Goal: Find specific page/section: Find specific page/section

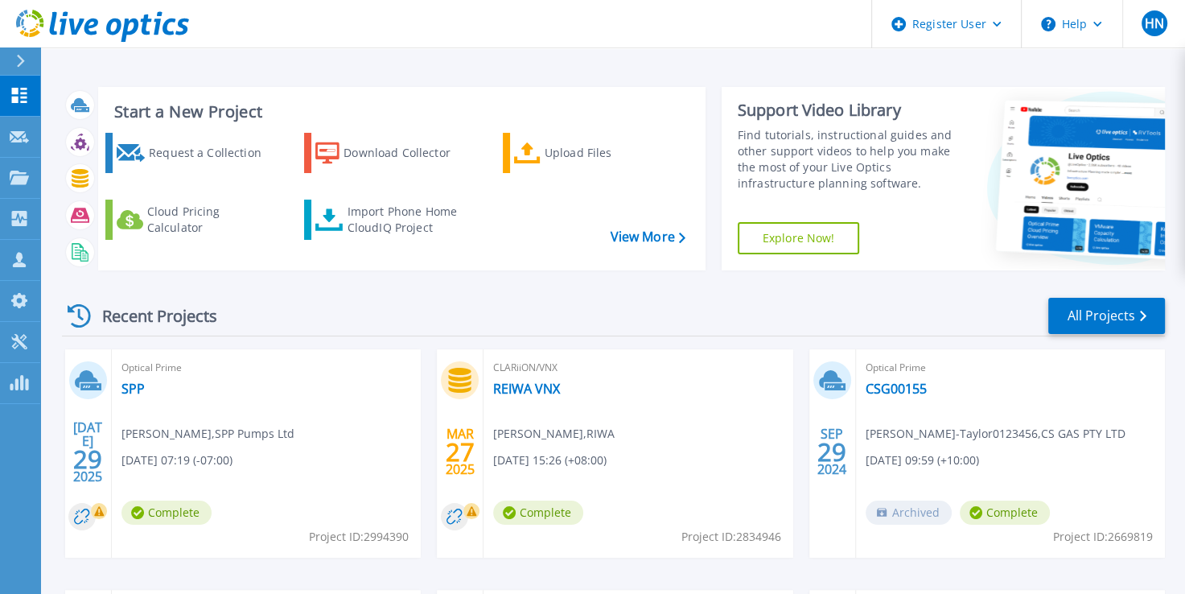
click at [367, 326] on div "Recent Projects All Projects" at bounding box center [613, 316] width 1103 height 40
click at [103, 177] on icon at bounding box center [103, 179] width 6 height 10
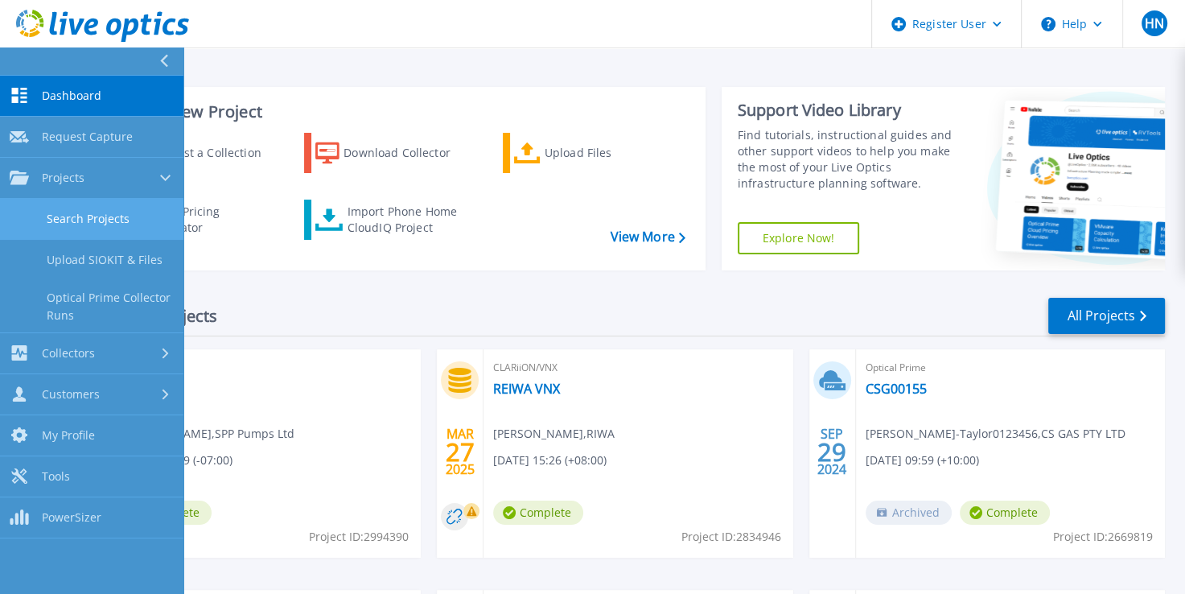
click at [109, 220] on link "Search Projects" at bounding box center [91, 219] width 183 height 41
